Goal: Transaction & Acquisition: Download file/media

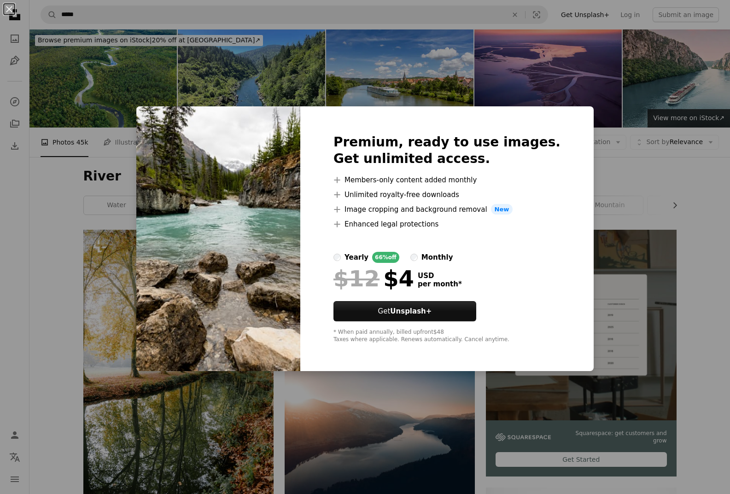
scroll to position [2804, 0]
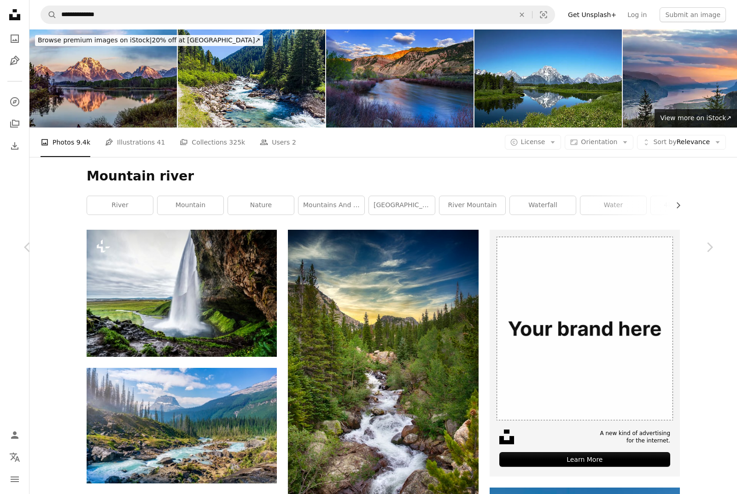
scroll to position [1751, 0]
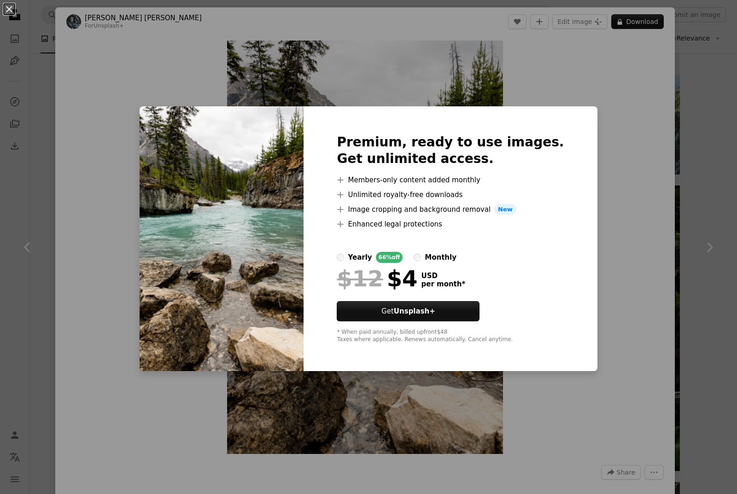
click at [694, 109] on div "An X shape Premium, ready to use images. Get unlimited access. A plus sign Memb…" at bounding box center [368, 247] width 737 height 494
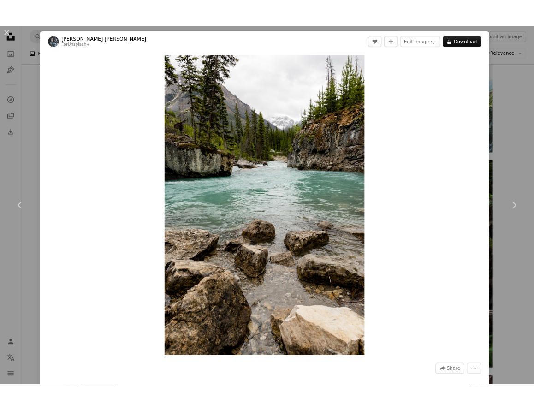
scroll to position [1496, 0]
